Goal: Task Accomplishment & Management: Manage account settings

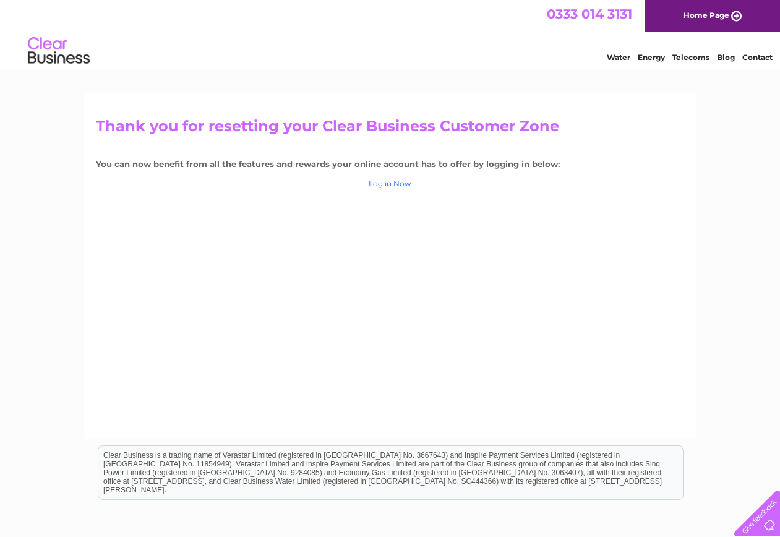
click at [404, 185] on link "Log in Now" at bounding box center [390, 183] width 43 height 9
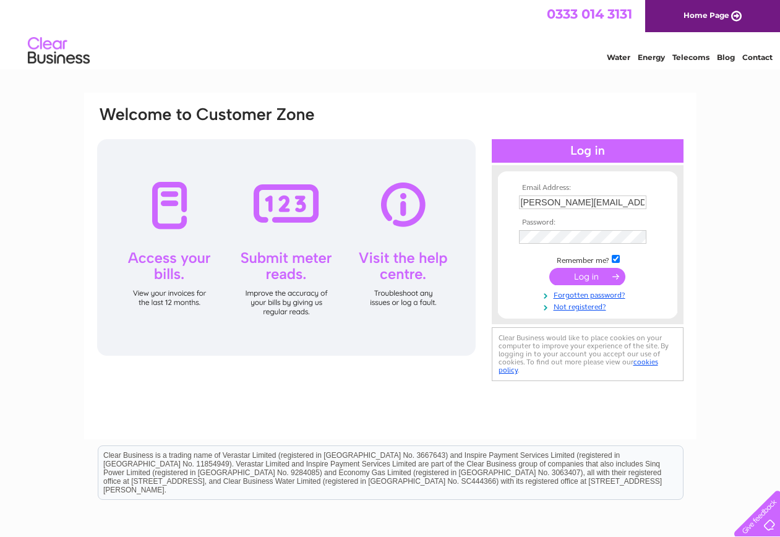
click at [594, 278] on input "submit" at bounding box center [587, 276] width 76 height 17
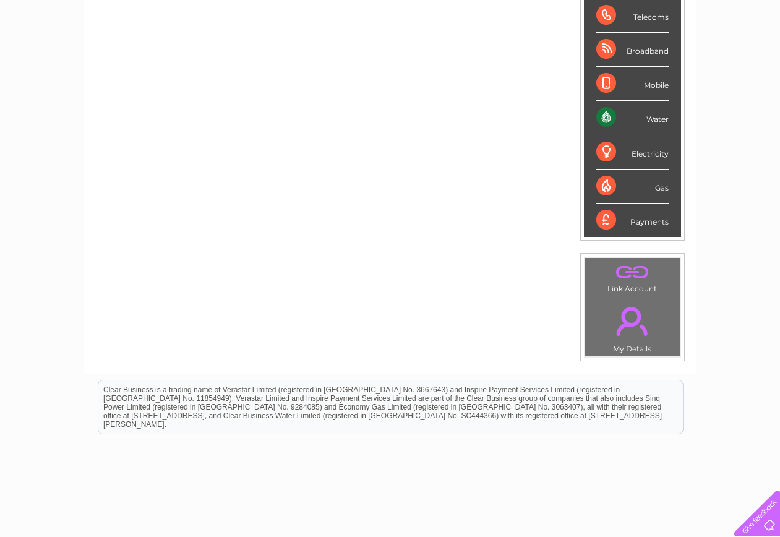
scroll to position [206, 0]
click at [628, 333] on link "." at bounding box center [632, 320] width 88 height 43
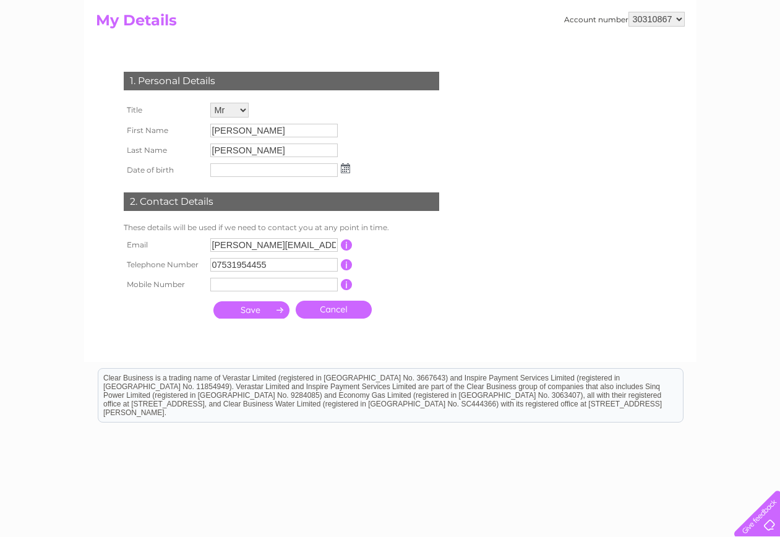
scroll to position [130, 0]
click at [258, 311] on input "submit" at bounding box center [251, 308] width 76 height 17
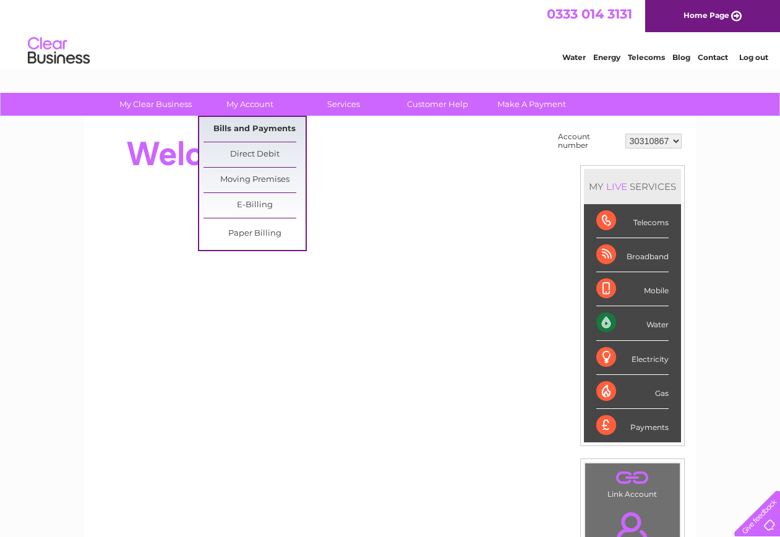
click at [262, 134] on link "Bills and Payments" at bounding box center [254, 129] width 102 height 25
click at [262, 236] on link "Paper Billing" at bounding box center [254, 233] width 102 height 25
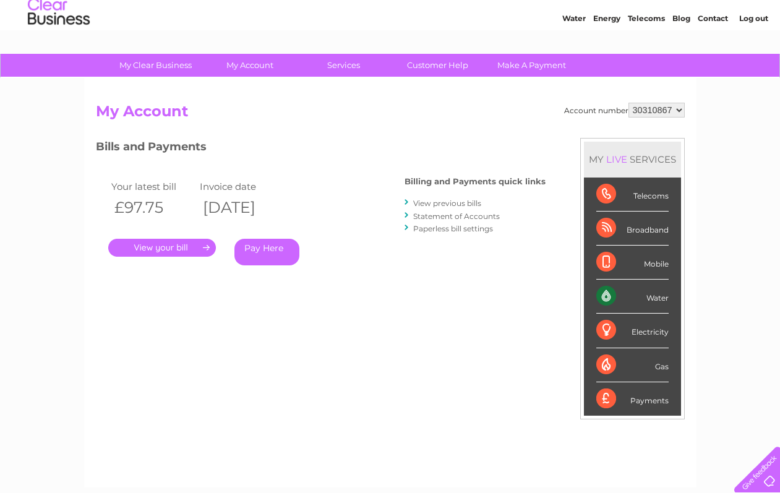
scroll to position [42, 0]
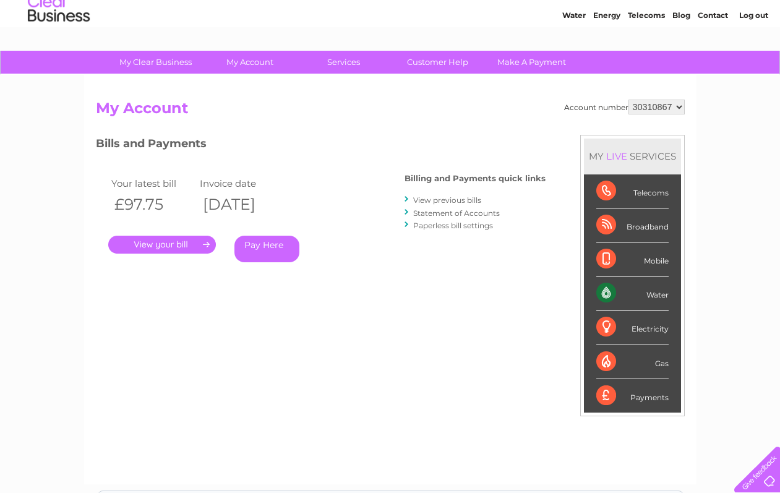
click at [466, 202] on link "View previous bills" at bounding box center [447, 199] width 68 height 9
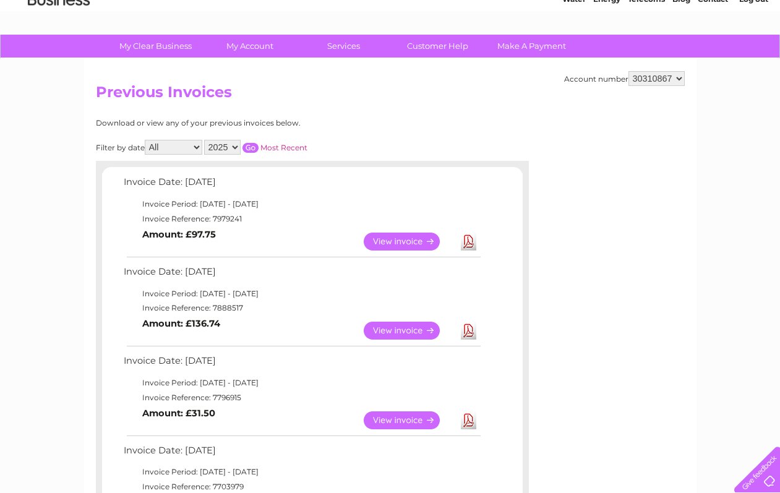
scroll to position [61, 0]
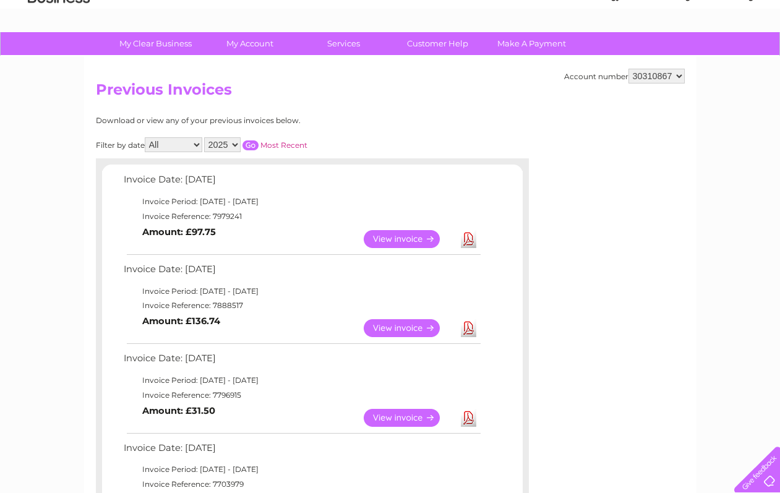
click at [398, 235] on link "View" at bounding box center [409, 239] width 91 height 18
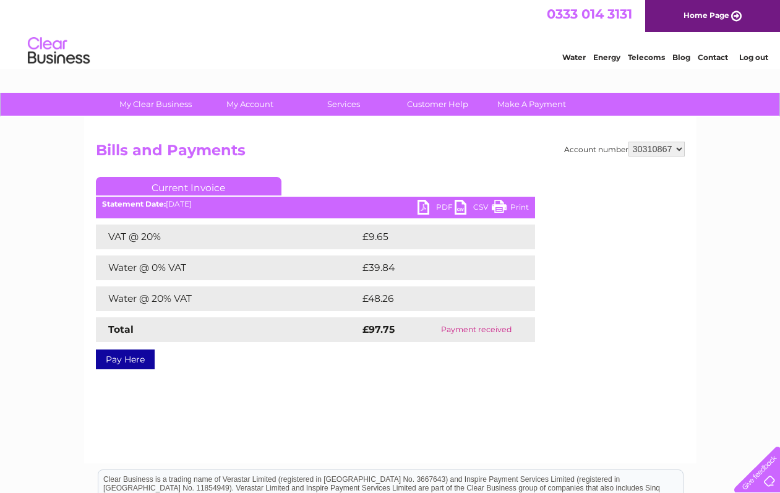
click at [443, 203] on link "PDF" at bounding box center [435, 209] width 37 height 18
